Goal: Task Accomplishment & Management: Use online tool/utility

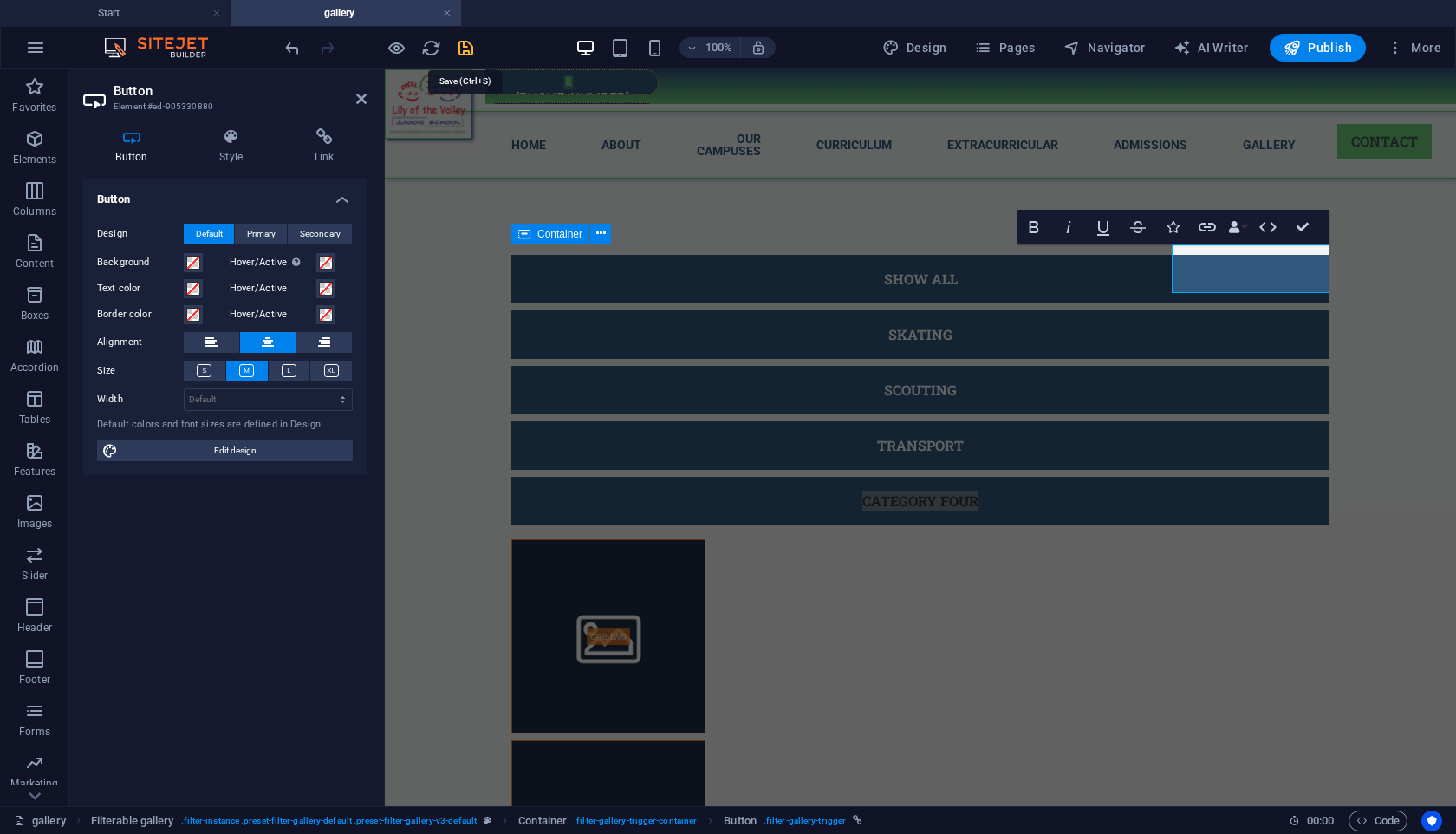
click at [466, 53] on icon "save" at bounding box center [466, 48] width 20 height 20
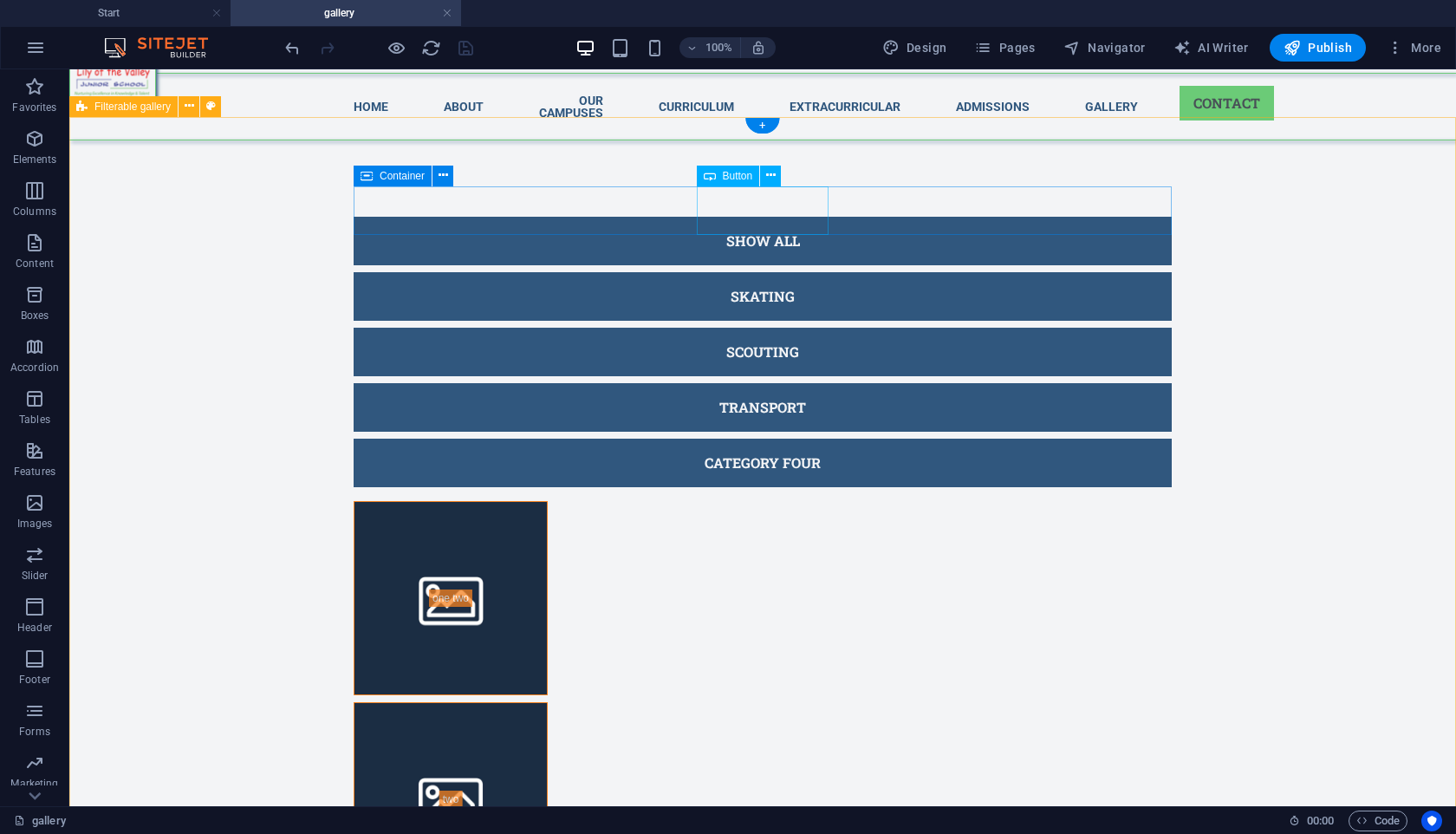
scroll to position [78, 0]
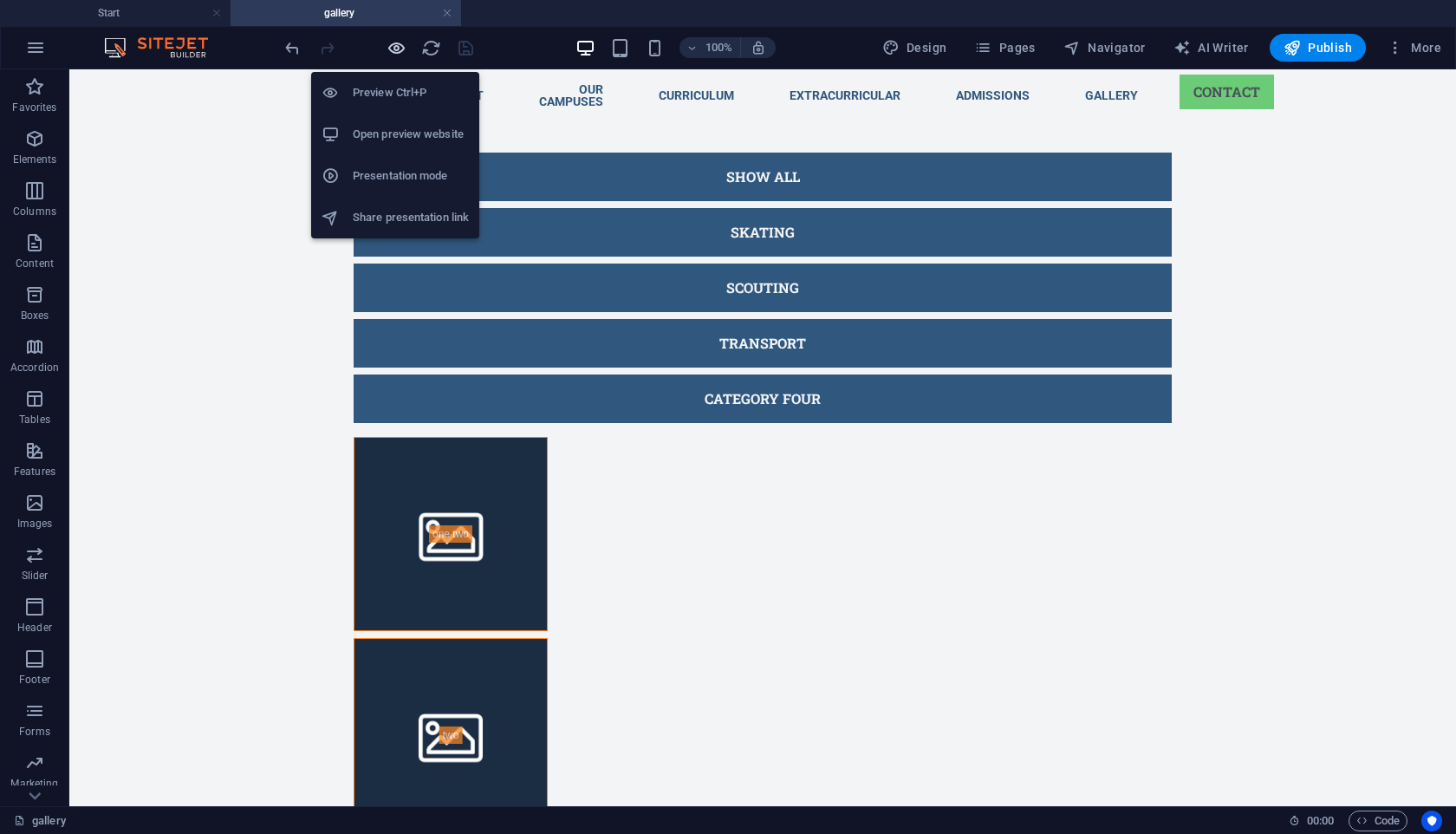
click at [391, 49] on icon "button" at bounding box center [396, 48] width 20 height 20
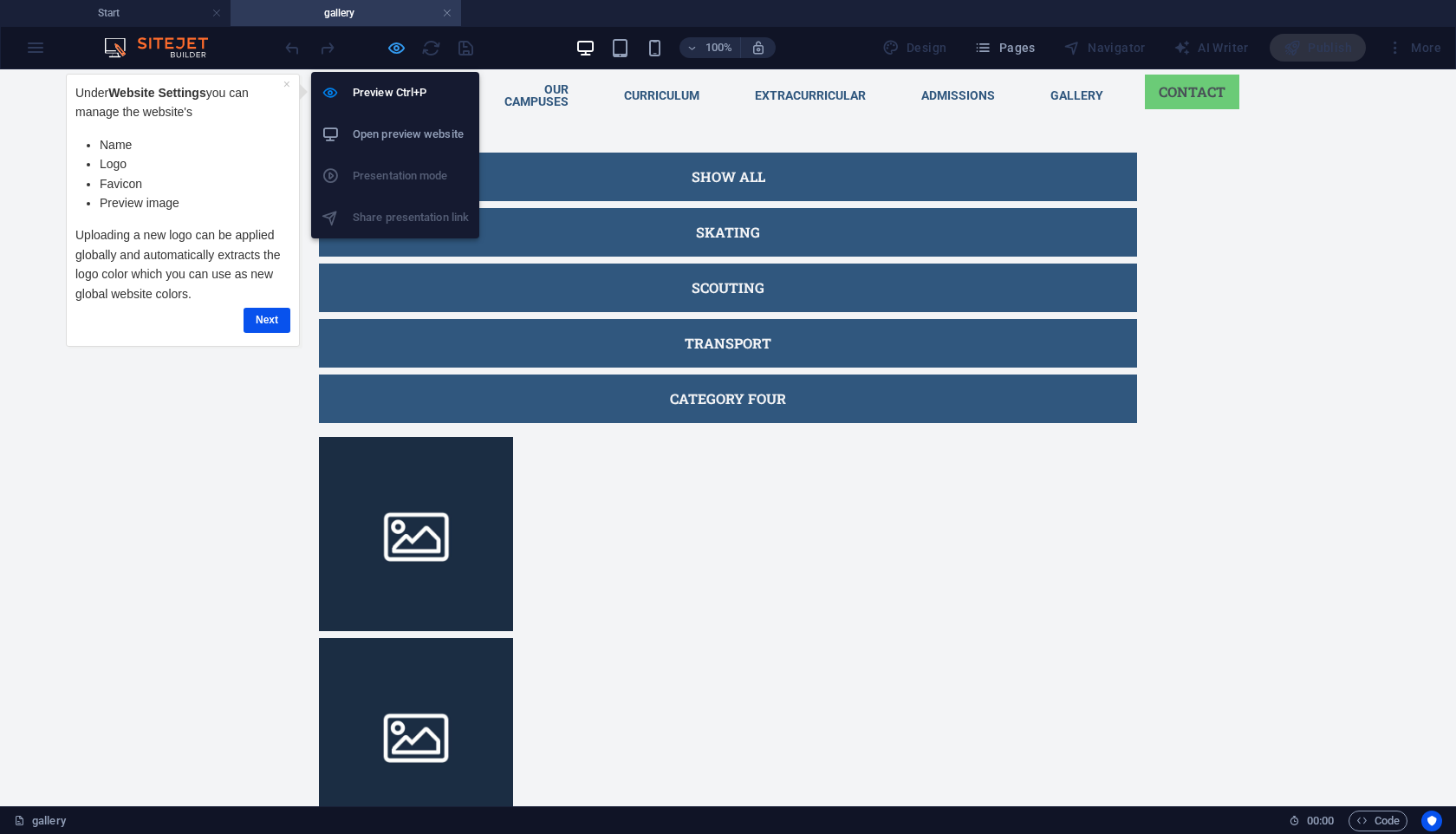
scroll to position [0, 0]
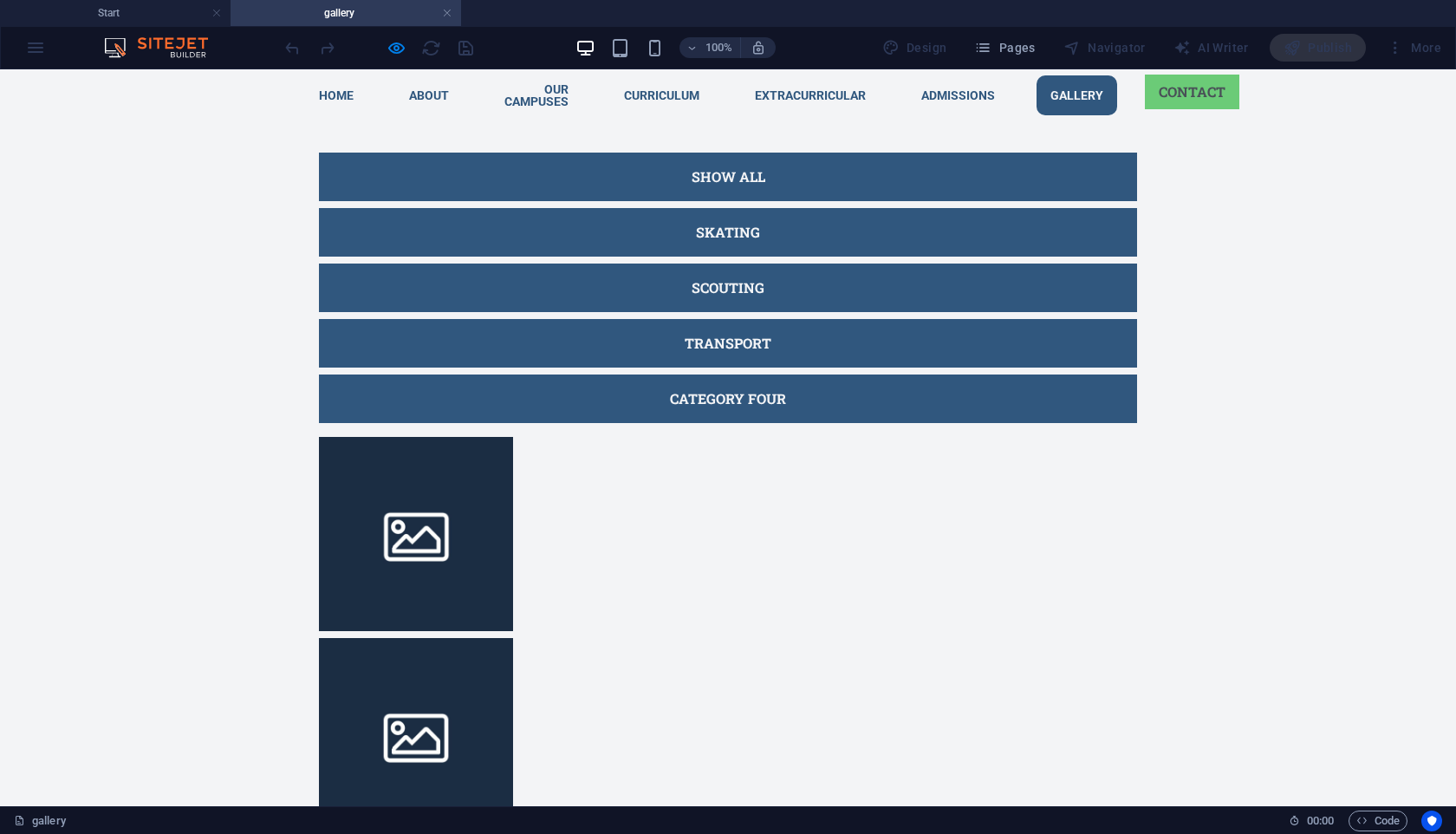
click at [1105, 86] on link "Gallery" at bounding box center [1077, 95] width 81 height 40
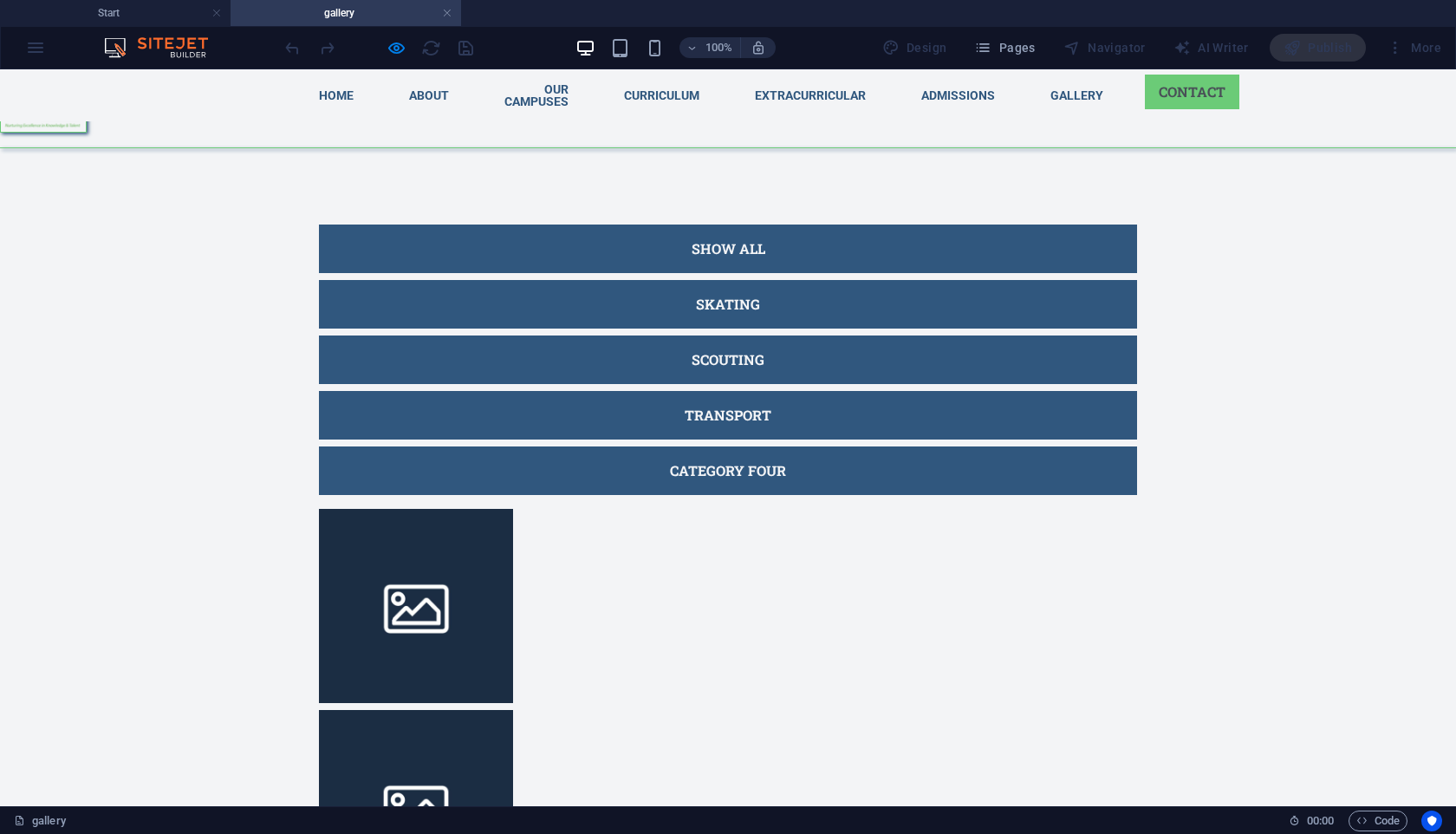
scroll to position [632, 0]
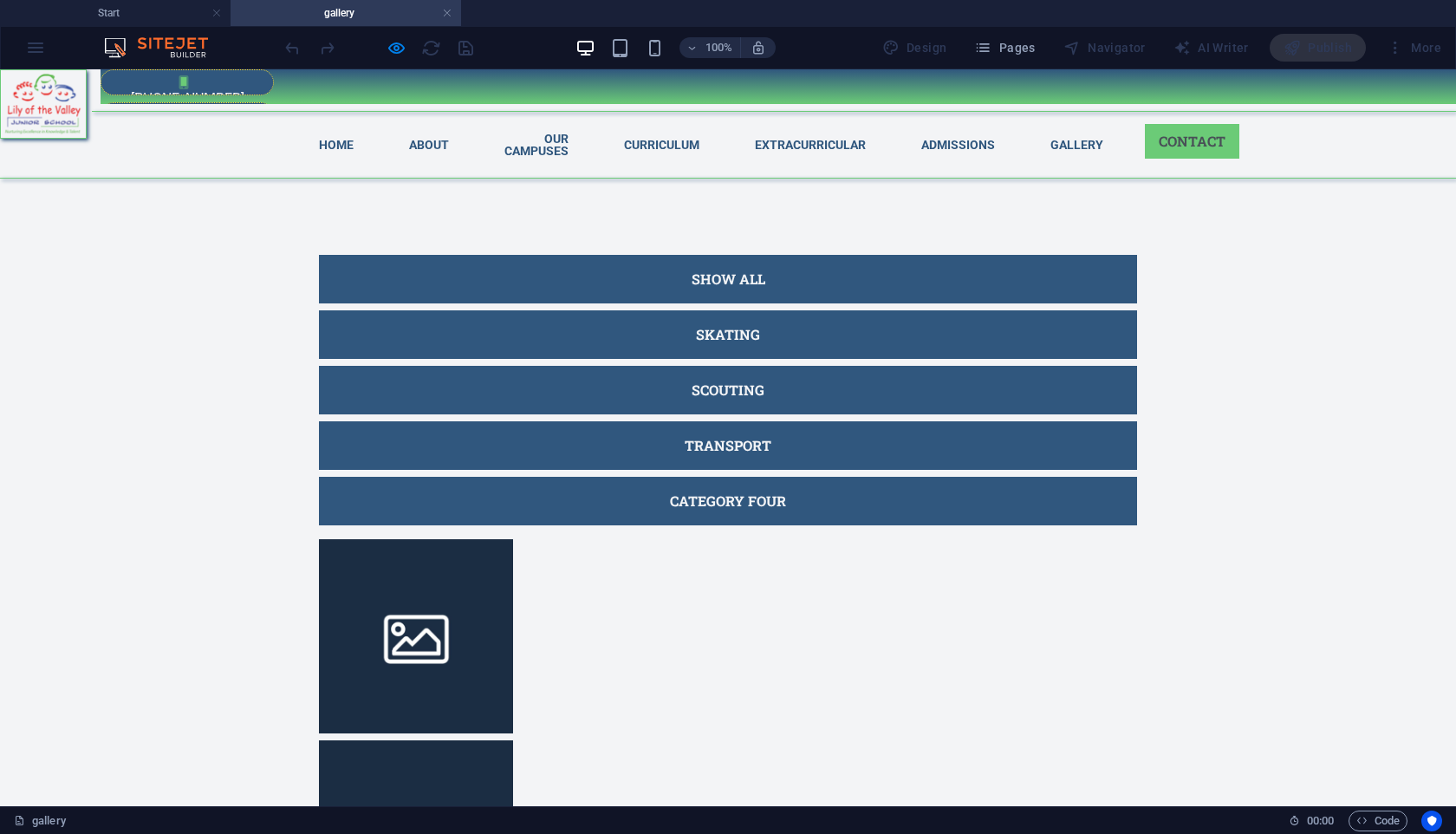
scroll to position [17, 0]
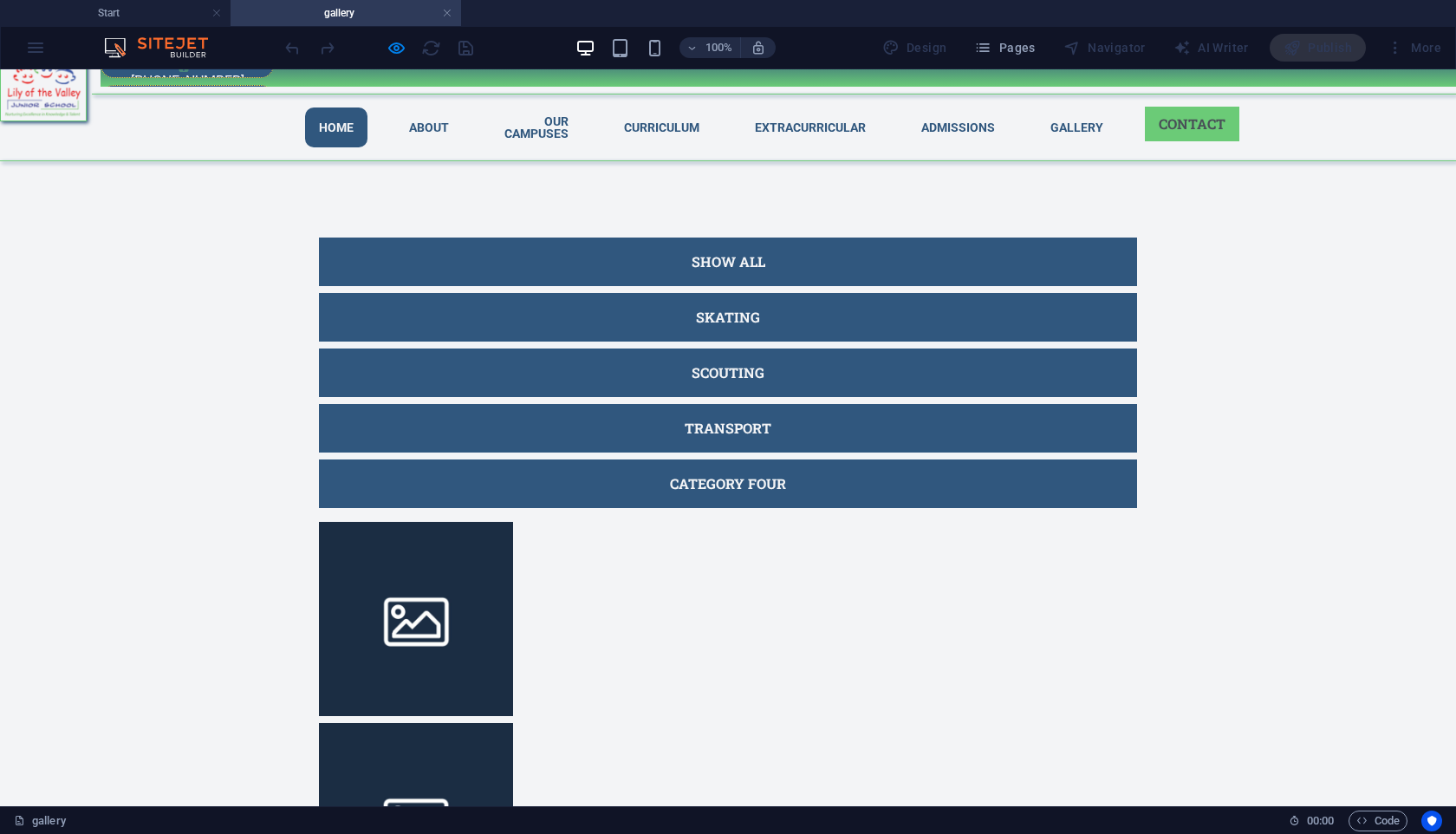
drag, startPoint x: 371, startPoint y: 112, endPoint x: 386, endPoint y: 112, distance: 15.0
click at [368, 112] on link "Home" at bounding box center [336, 128] width 63 height 40
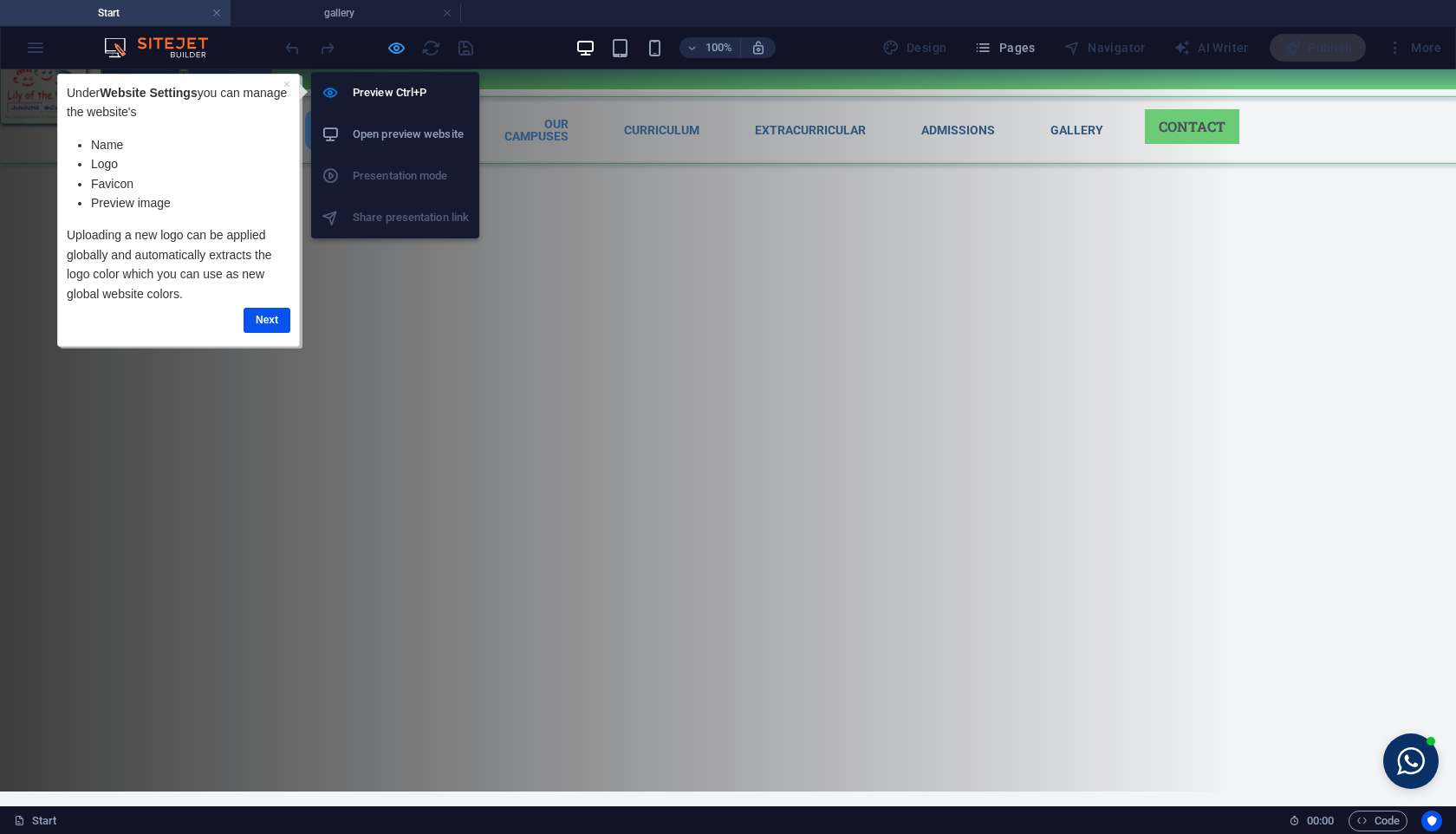
scroll to position [0, 0]
click at [395, 44] on icon "button" at bounding box center [396, 48] width 20 height 20
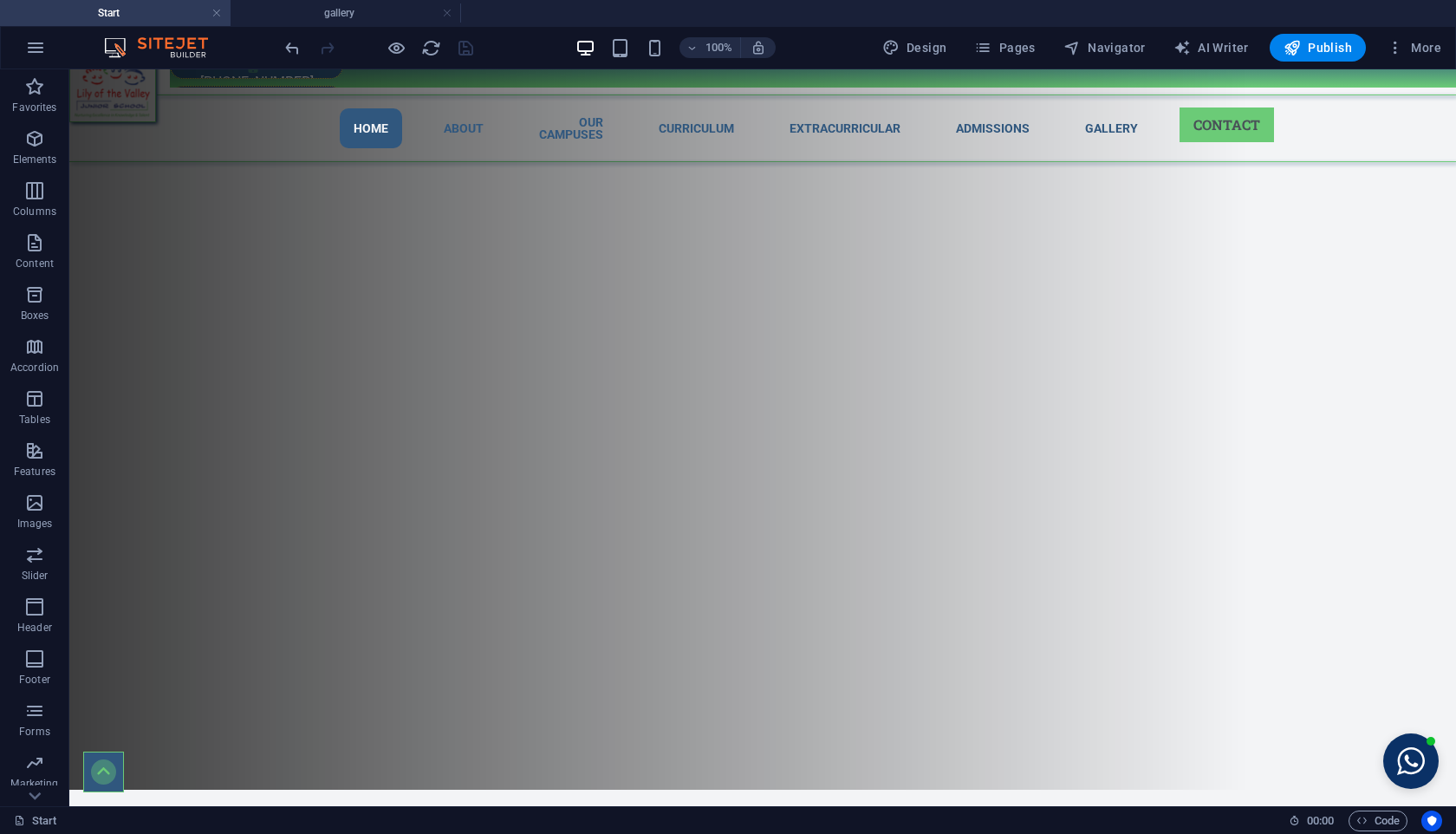
scroll to position [18, 0]
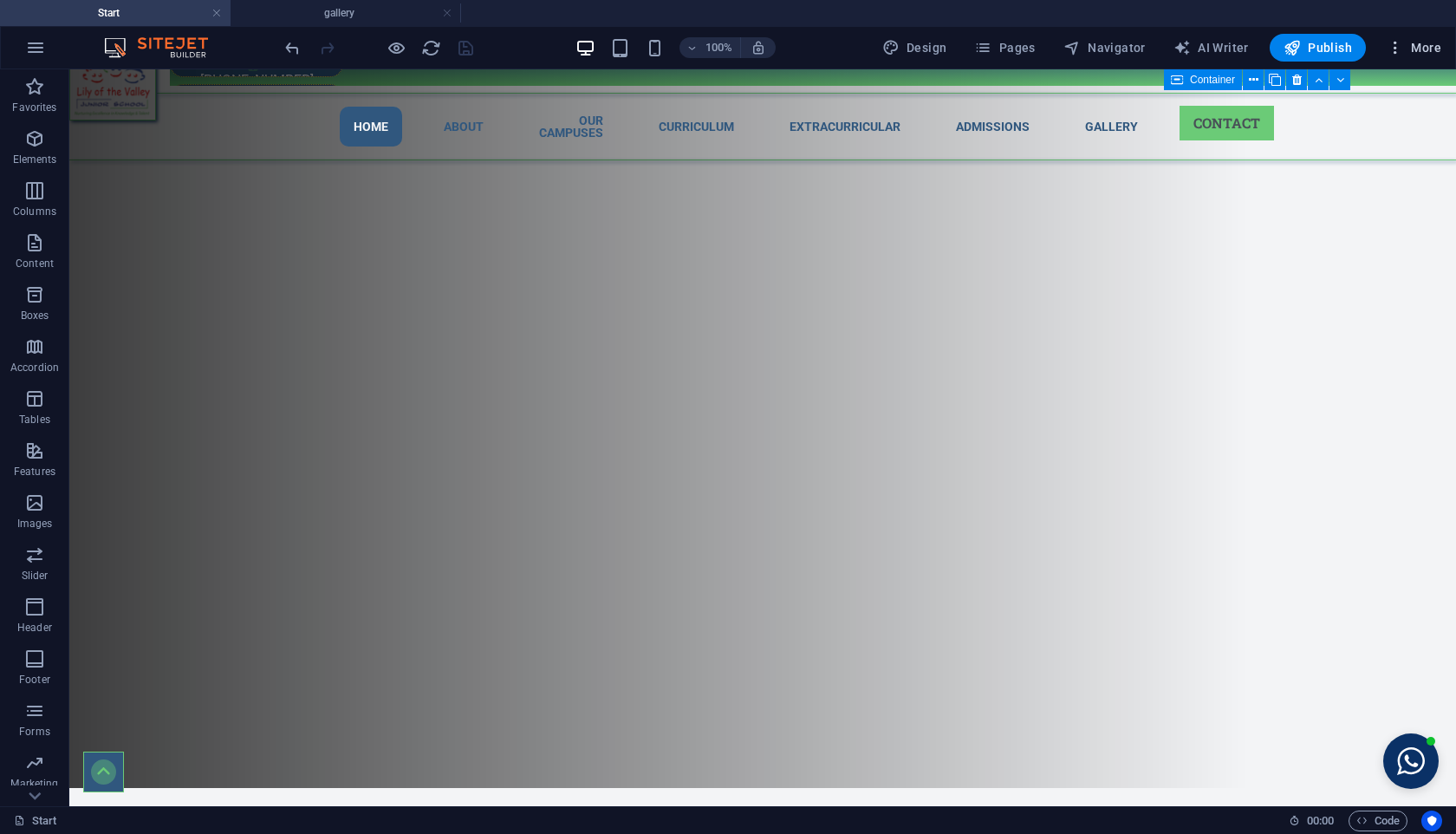
click at [1412, 52] on span "More" at bounding box center [1413, 48] width 54 height 17
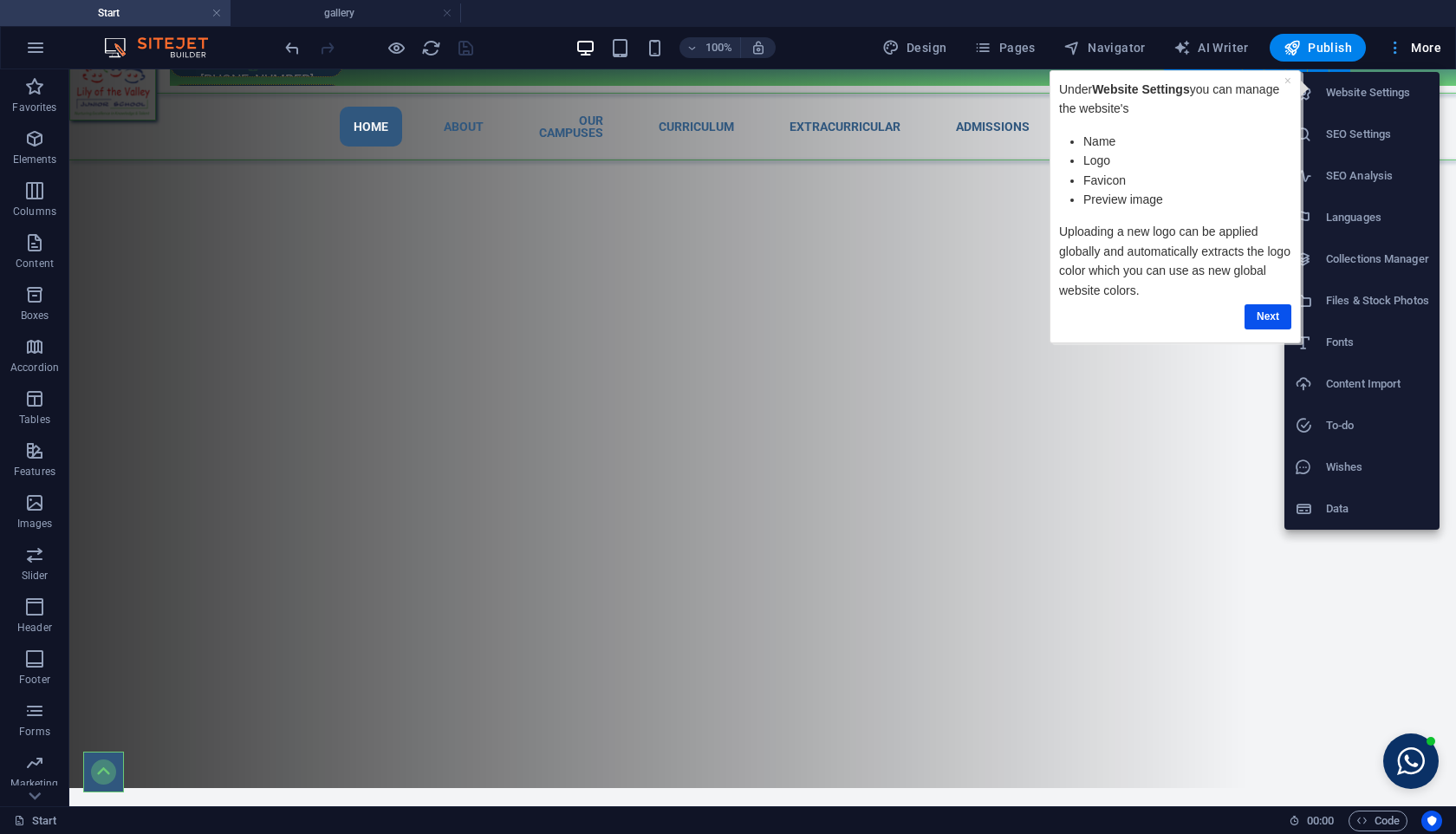
scroll to position [0, 0]
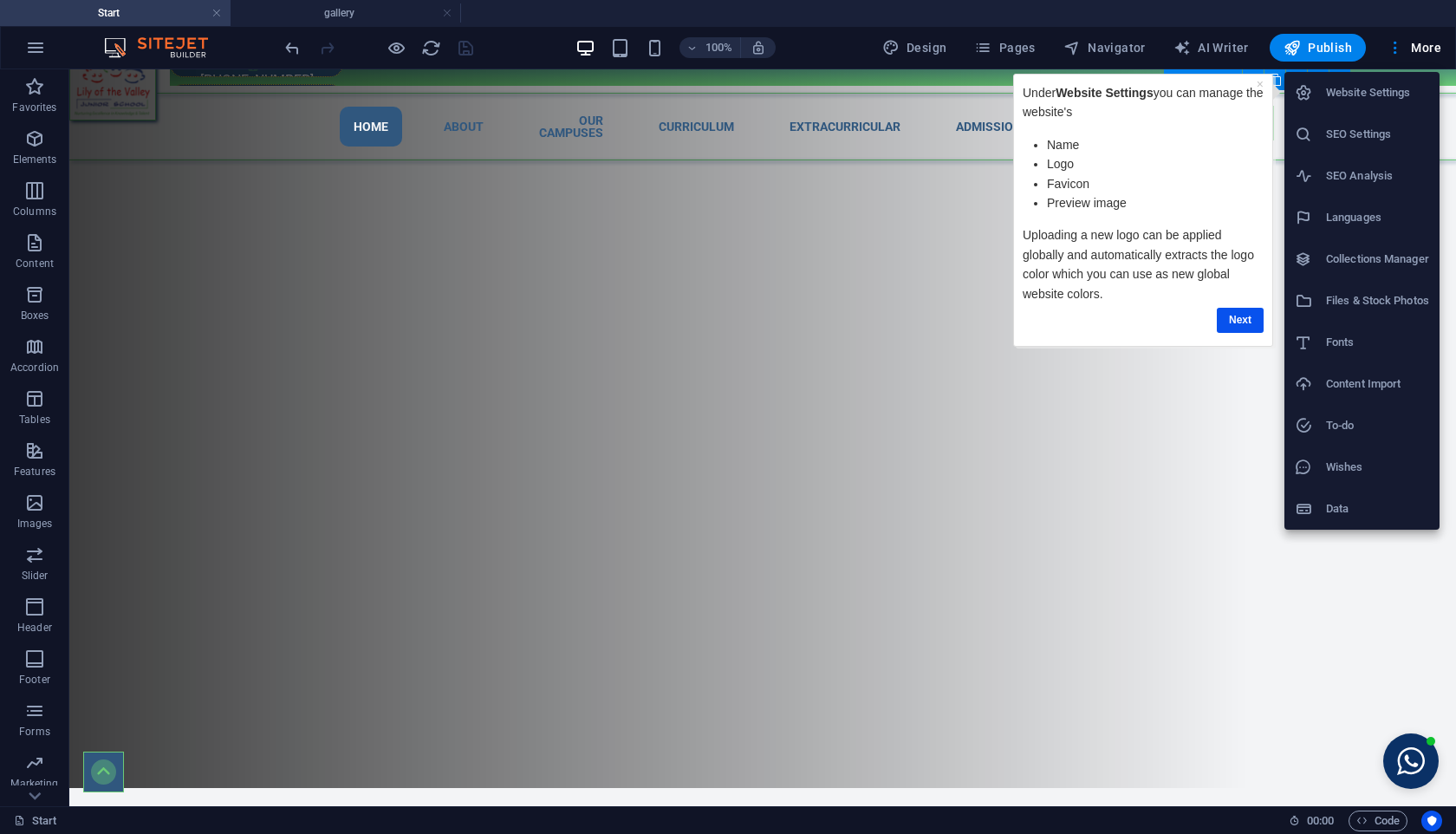
click at [1003, 43] on div at bounding box center [728, 417] width 1456 height 834
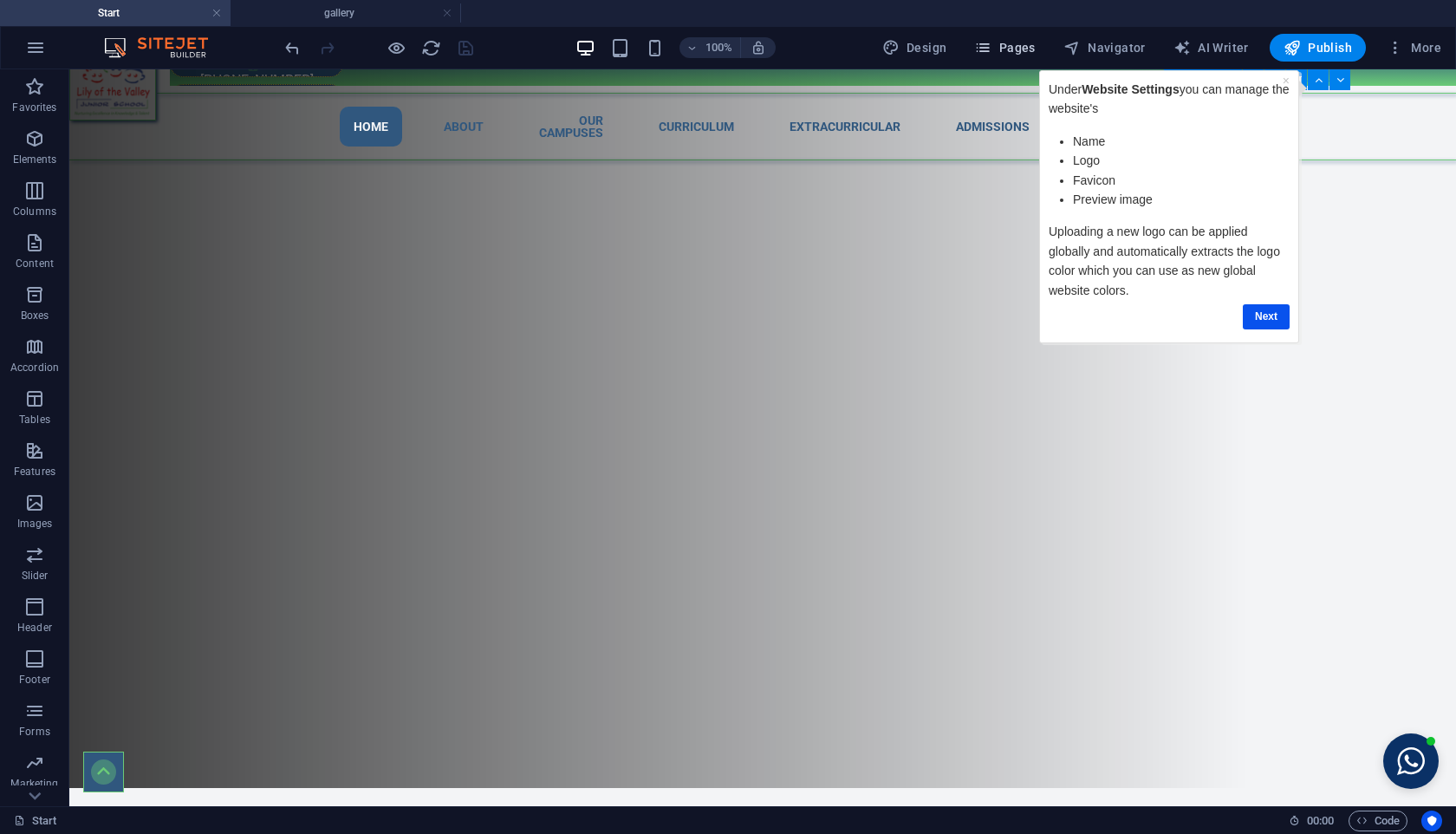
click at [1016, 51] on span "Pages" at bounding box center [1005, 48] width 61 height 17
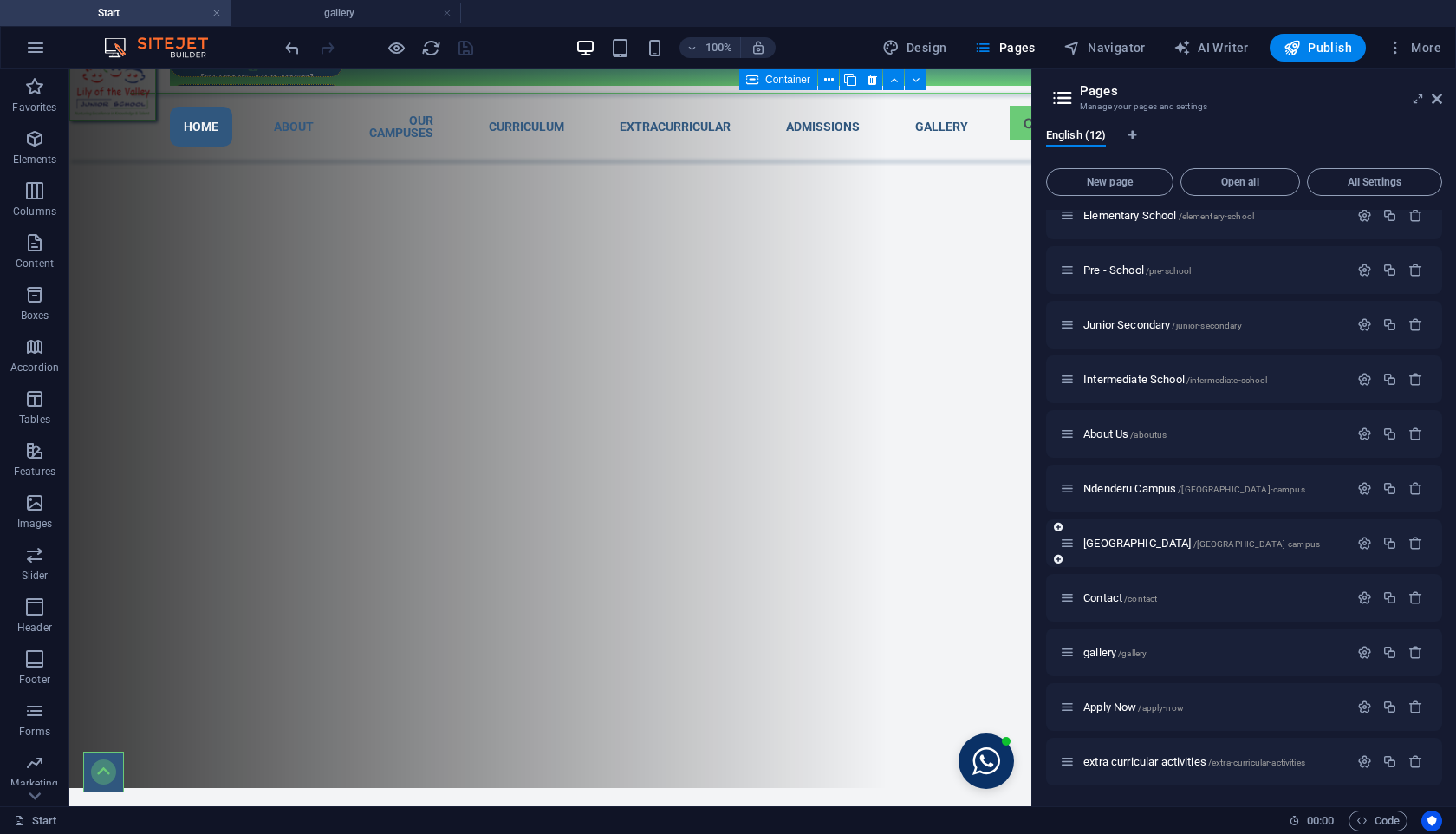
scroll to position [71, 0]
click at [1137, 655] on span "/gallery" at bounding box center [1132, 655] width 29 height 10
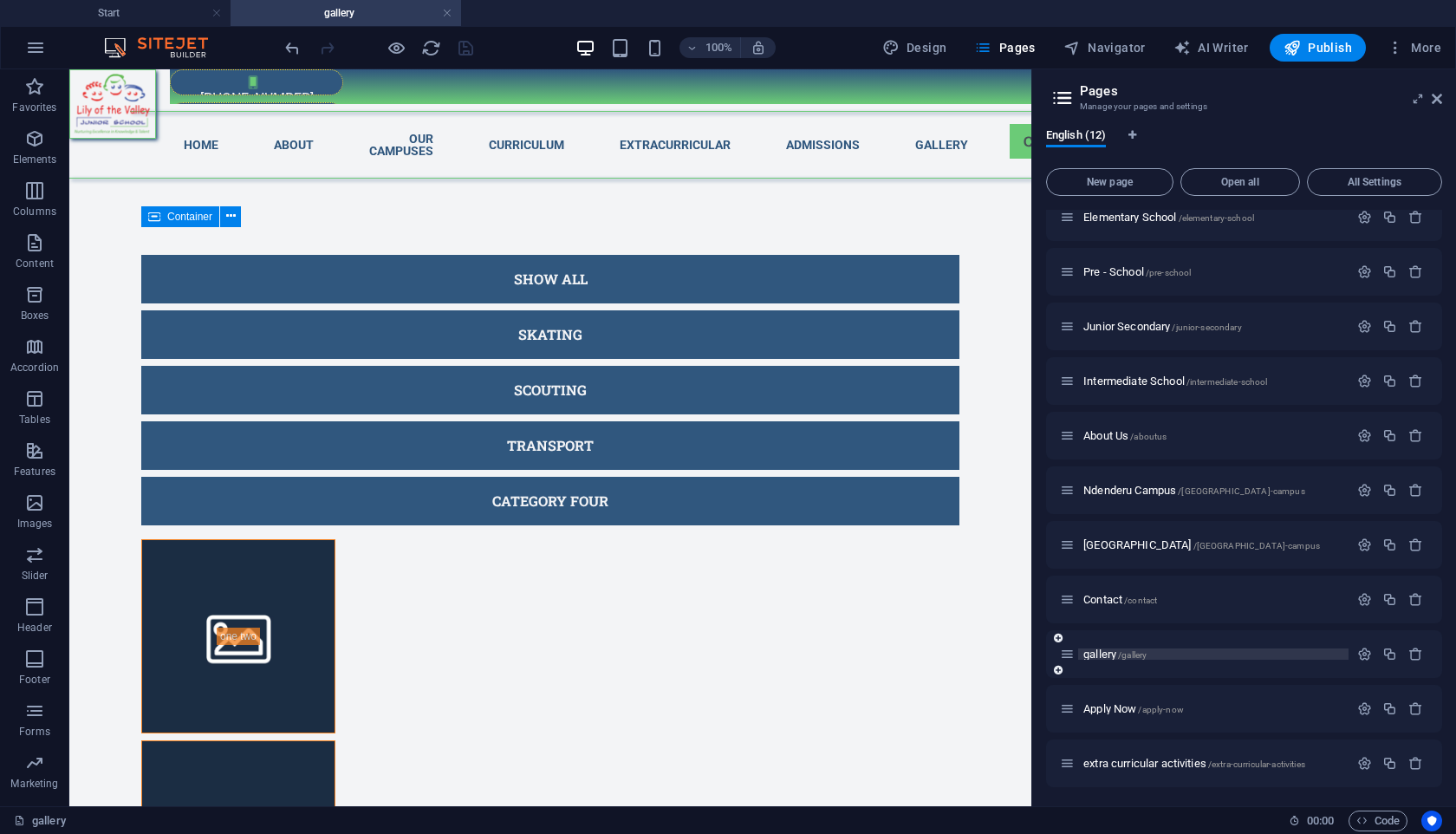
click at [1137, 655] on span "/gallery" at bounding box center [1132, 655] width 29 height 10
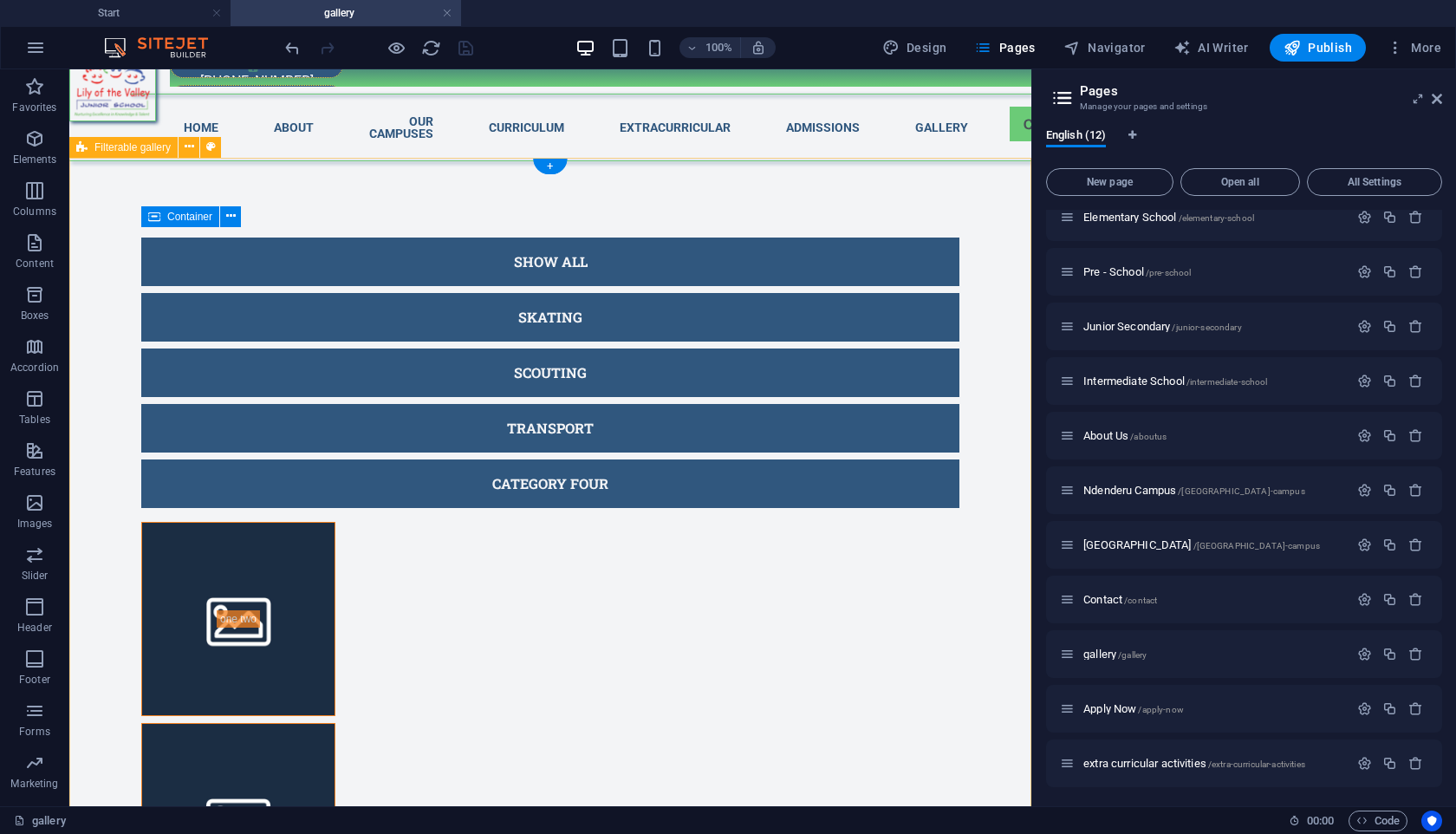
scroll to position [27, 0]
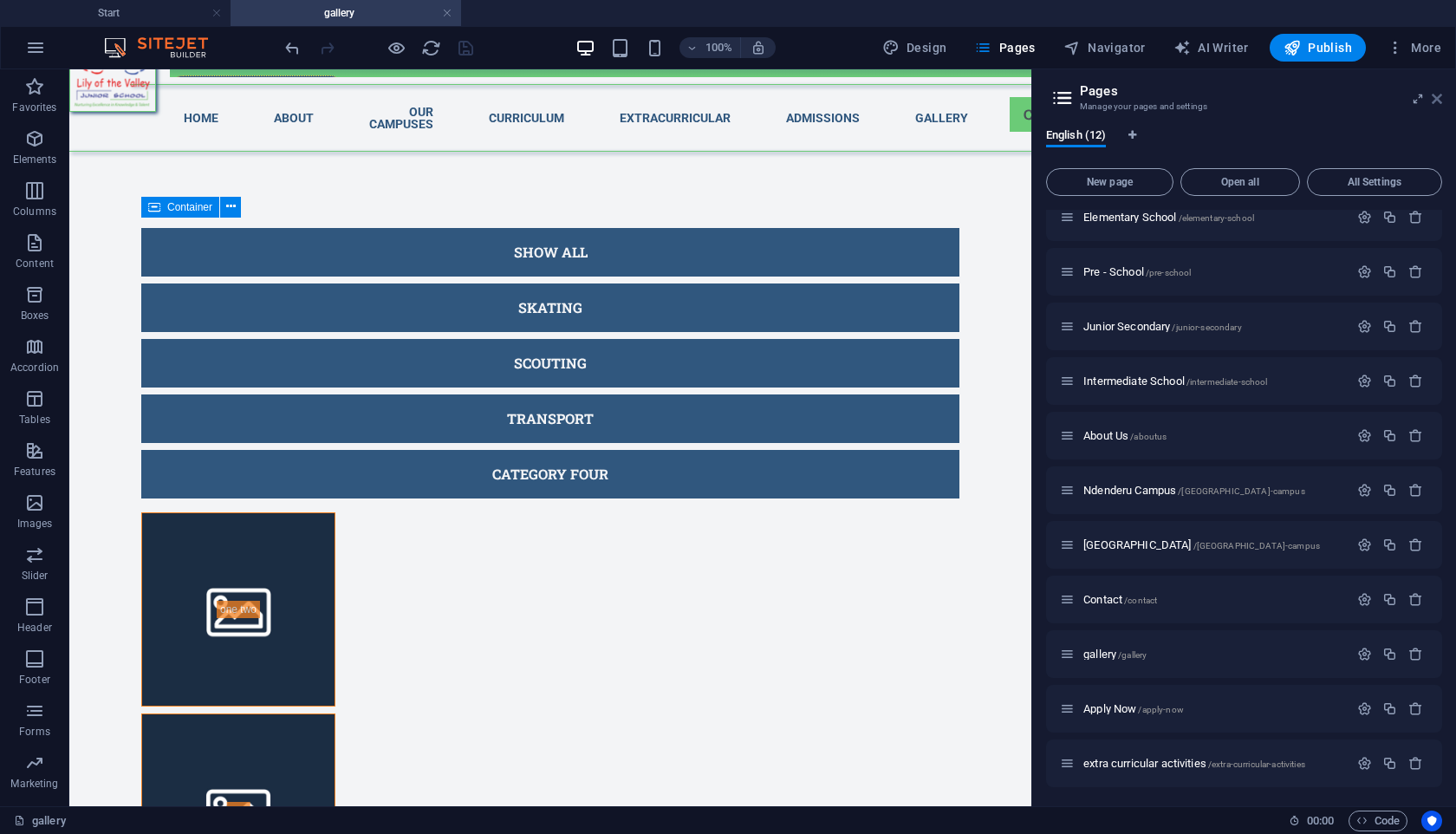
click at [1441, 101] on icon at bounding box center [1437, 98] width 10 height 14
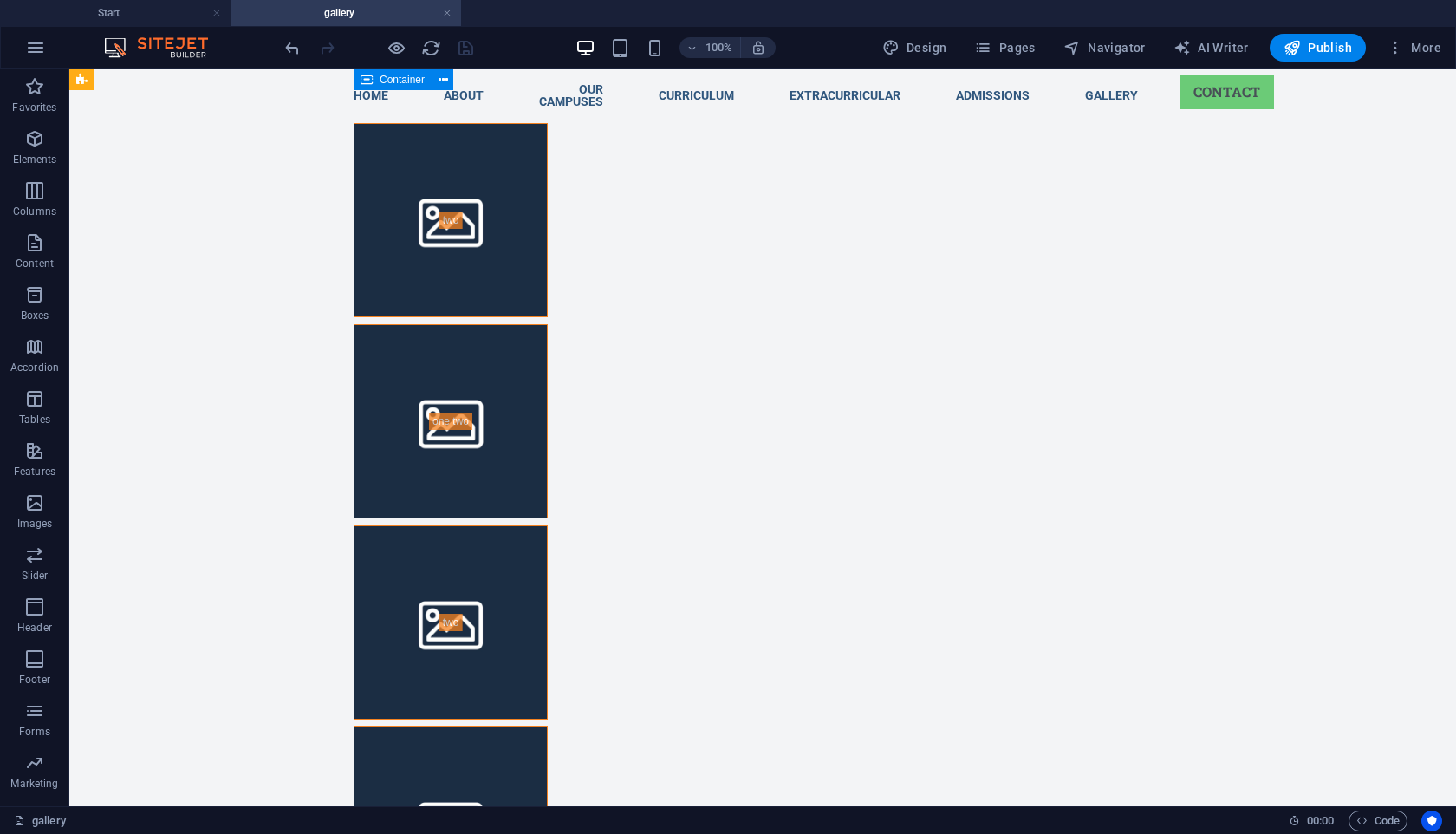
scroll to position [606, 0]
